Goal: Navigation & Orientation: Find specific page/section

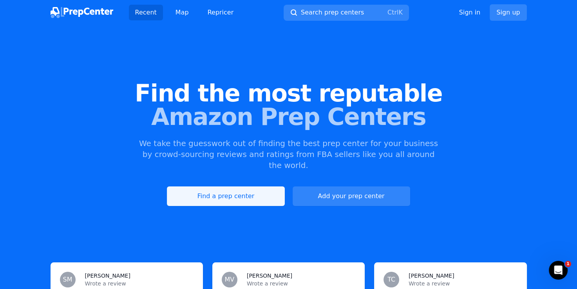
click at [218, 187] on link "Find a prep center" at bounding box center [226, 197] width 118 height 20
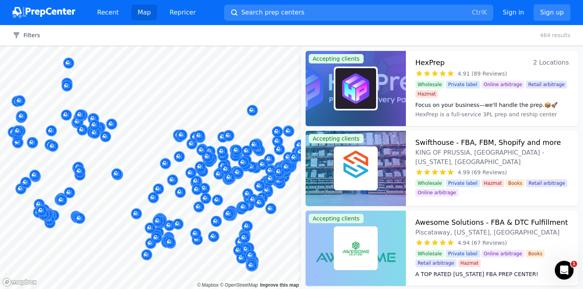
click at [116, 154] on body "Recent Map Repricer Search prep centers Ctrl K Open main menu Sign in Sign up F…" at bounding box center [291, 144] width 583 height 289
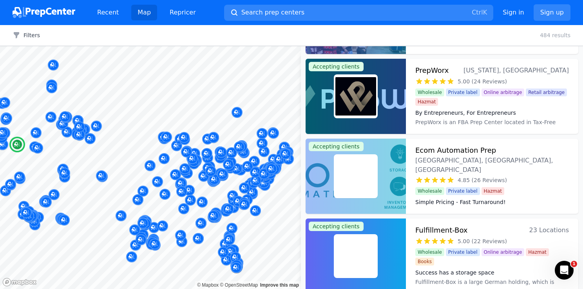
scroll to position [1136, 0]
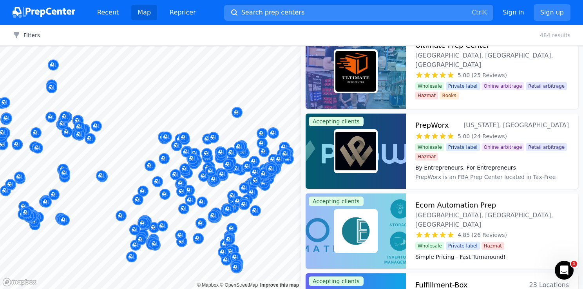
click at [315, 13] on button "Search prep centers Ctrl K" at bounding box center [358, 13] width 269 height 16
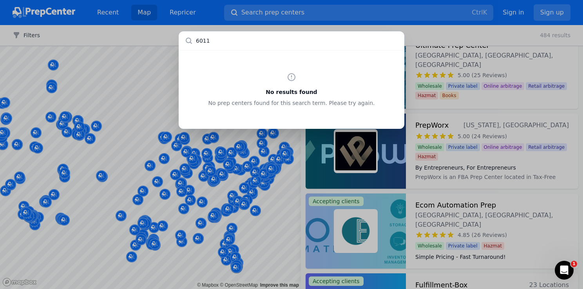
type input "60110"
click at [170, 83] on div "No results found No prep centers found for this search term. Please try again." at bounding box center [291, 144] width 583 height 289
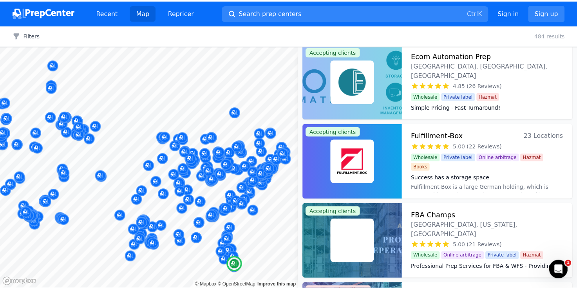
scroll to position [1293, 0]
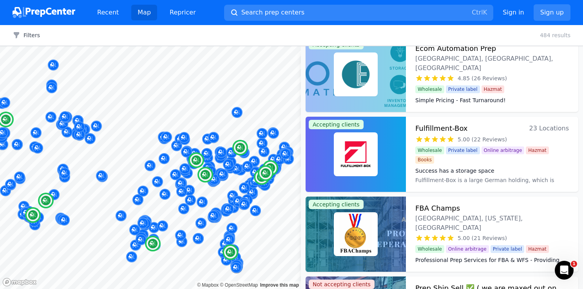
click at [452, 127] on h3 "Fulfillment-Box" at bounding box center [441, 128] width 53 height 11
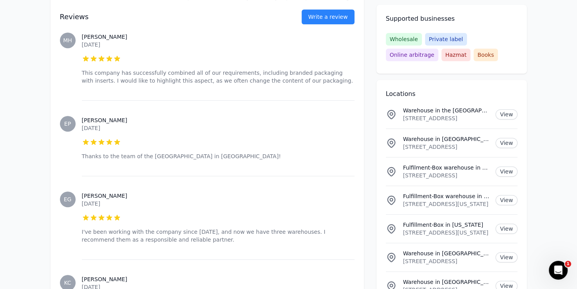
scroll to position [522, 0]
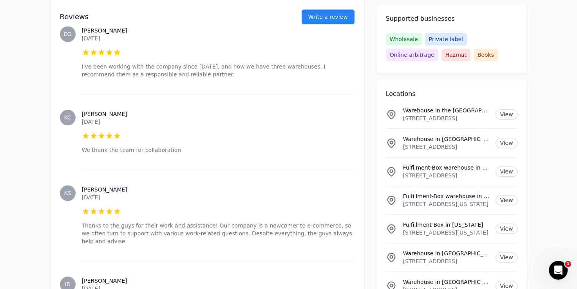
scroll to position [0, 0]
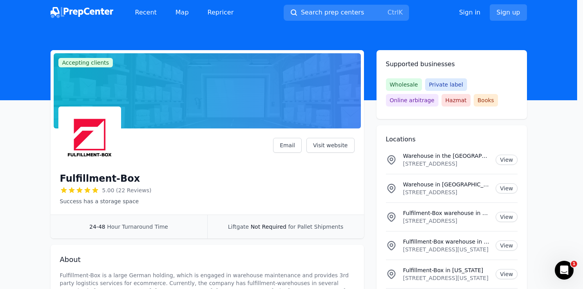
click at [233, 173] on div at bounding box center [291, 144] width 583 height 289
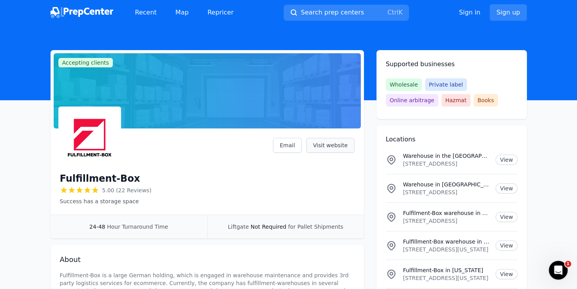
click at [326, 148] on link "Visit website" at bounding box center [330, 145] width 48 height 15
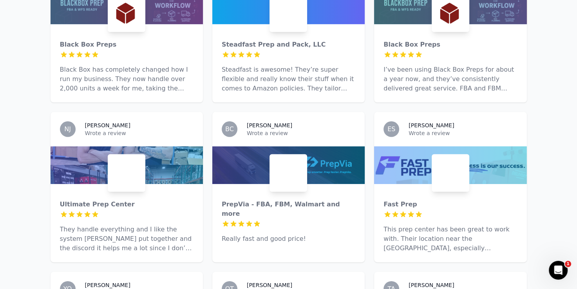
scroll to position [2234, 0]
